Goal: Check status

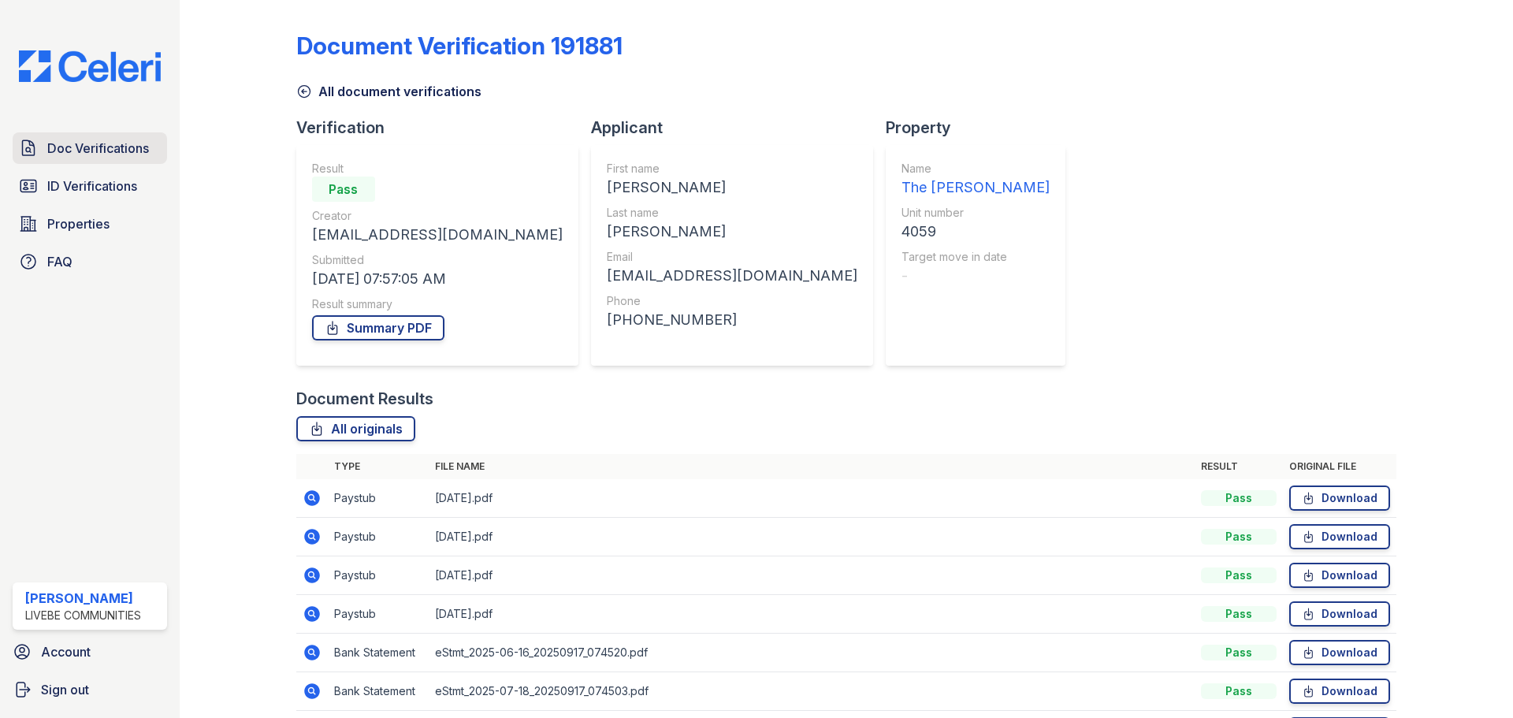
click at [55, 142] on span "Doc Verifications" at bounding box center [98, 148] width 102 height 19
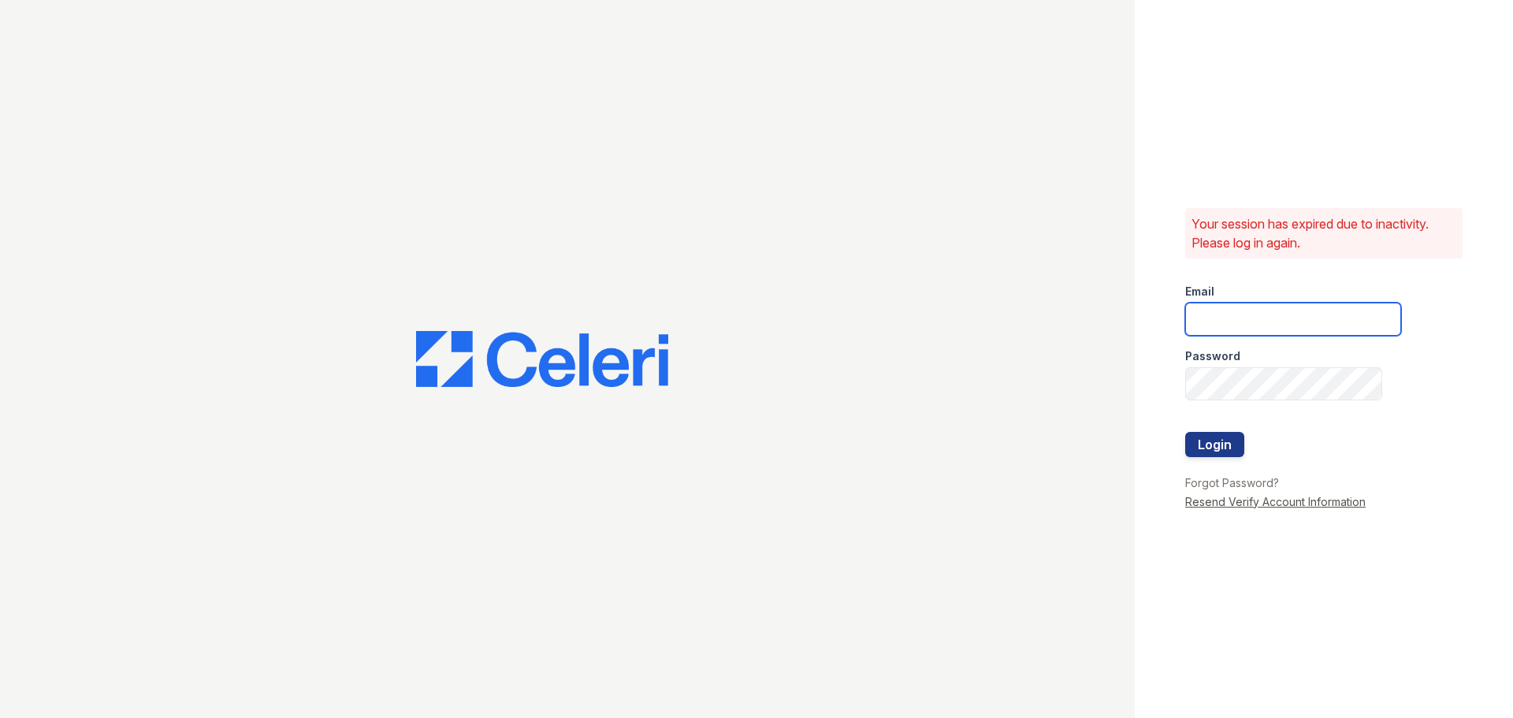
type input "chelab@livebe.com"
click at [1237, 444] on button "Login" at bounding box center [1214, 444] width 59 height 25
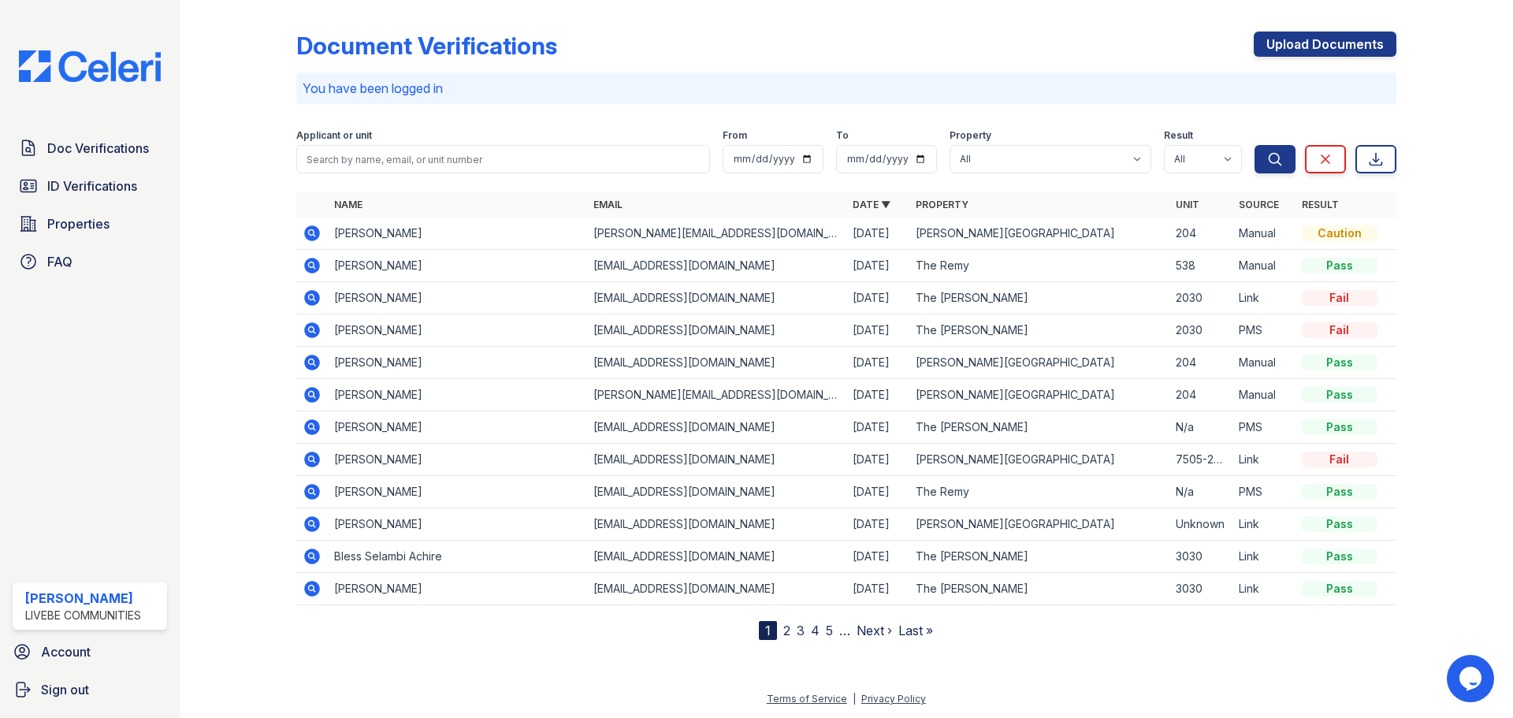
click at [321, 269] on icon at bounding box center [312, 265] width 19 height 19
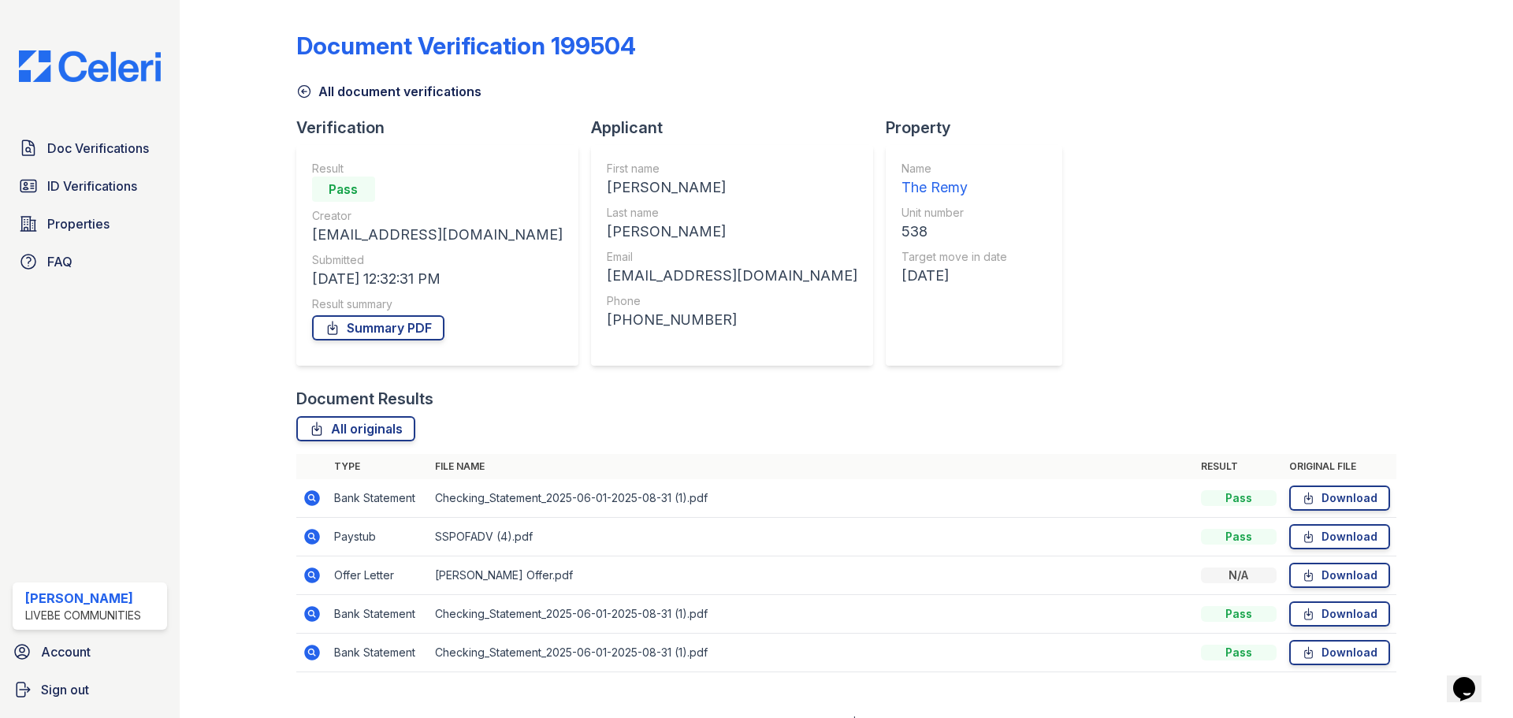
click at [314, 494] on icon at bounding box center [312, 498] width 16 height 16
